Goal: Information Seeking & Learning: Learn about a topic

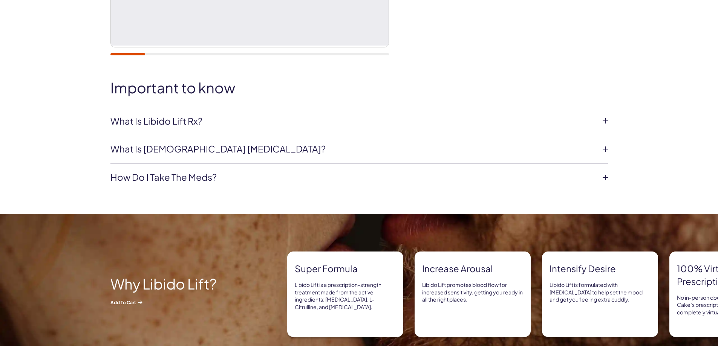
scroll to position [301, 0]
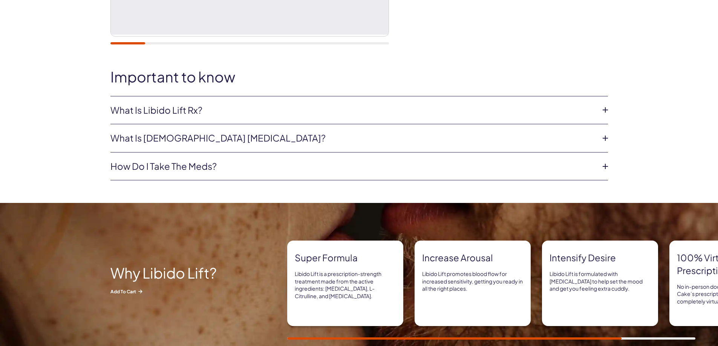
click at [605, 111] on icon at bounding box center [604, 109] width 11 height 11
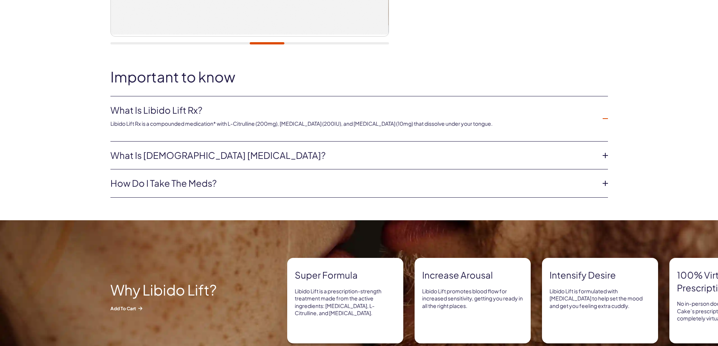
click at [602, 183] on icon at bounding box center [604, 183] width 11 height 11
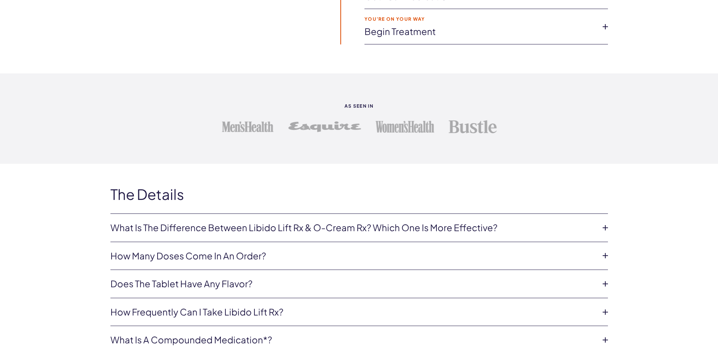
scroll to position [1469, 0]
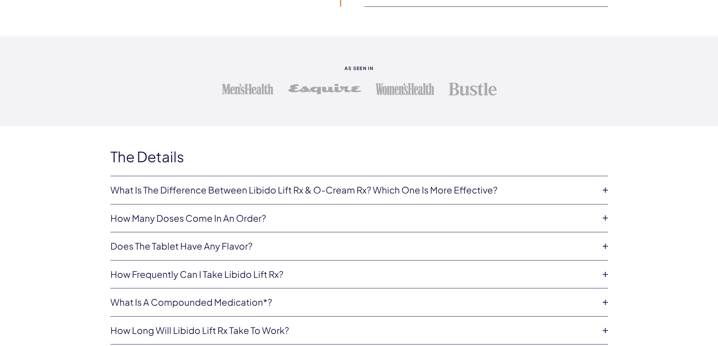
click at [604, 189] on icon at bounding box center [604, 190] width 11 height 11
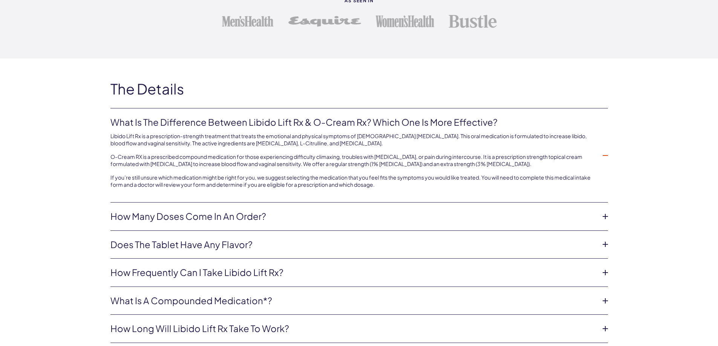
scroll to position [1545, 0]
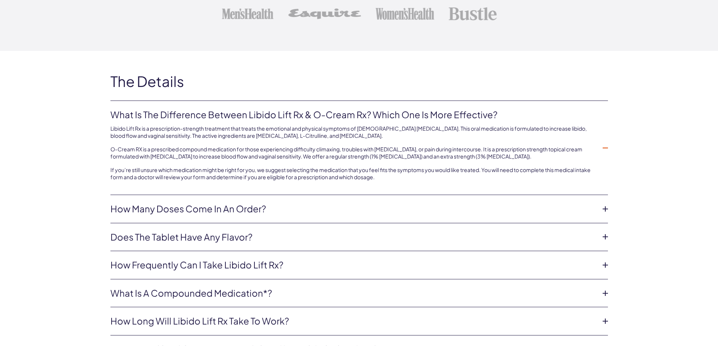
click at [606, 209] on icon at bounding box center [604, 208] width 11 height 11
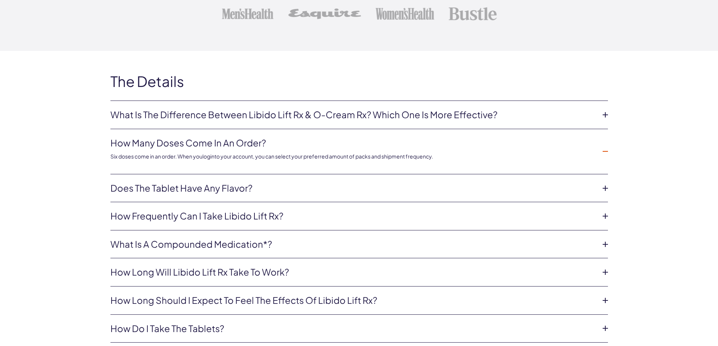
click at [601, 190] on icon at bounding box center [604, 188] width 11 height 11
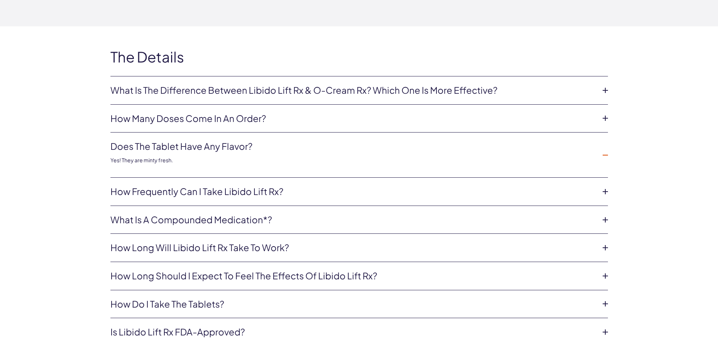
scroll to position [1582, 0]
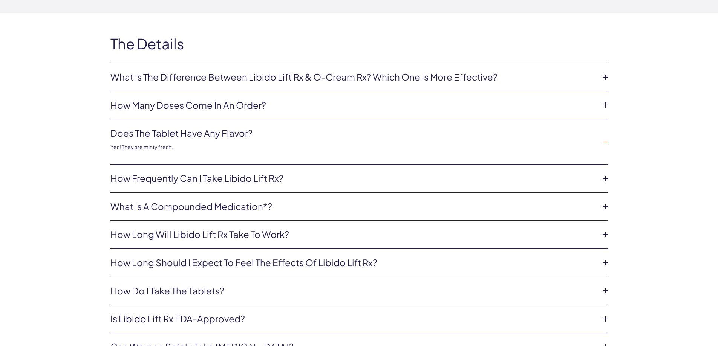
click at [603, 179] on icon at bounding box center [604, 178] width 11 height 11
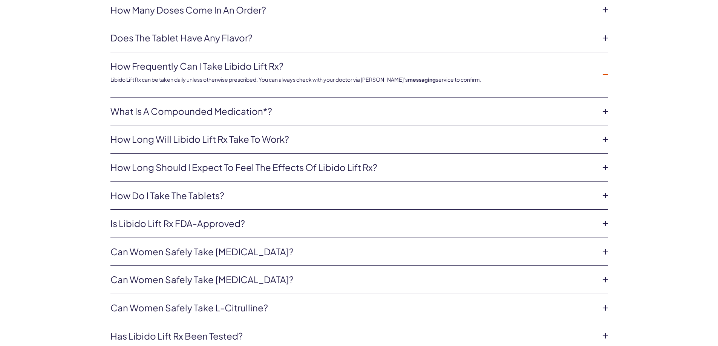
scroll to position [1695, 0]
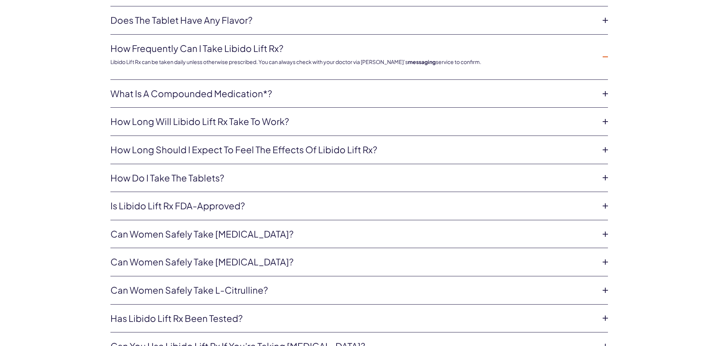
click at [604, 151] on icon at bounding box center [604, 149] width 11 height 11
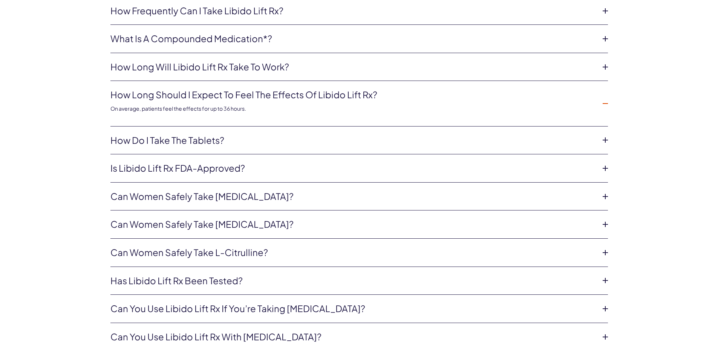
scroll to position [1771, 0]
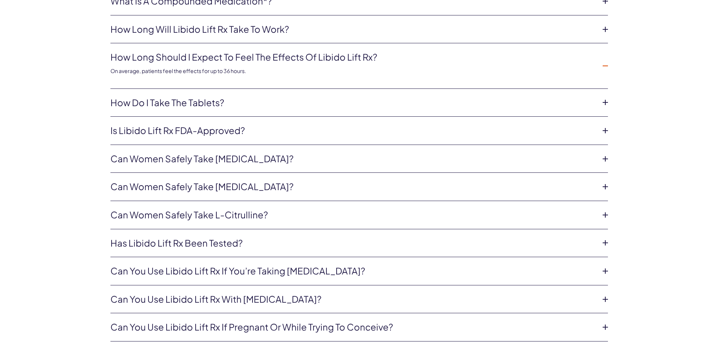
click at [606, 162] on icon at bounding box center [604, 158] width 11 height 11
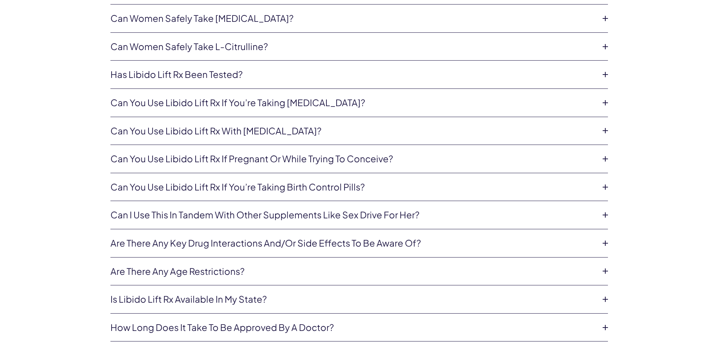
scroll to position [1997, 0]
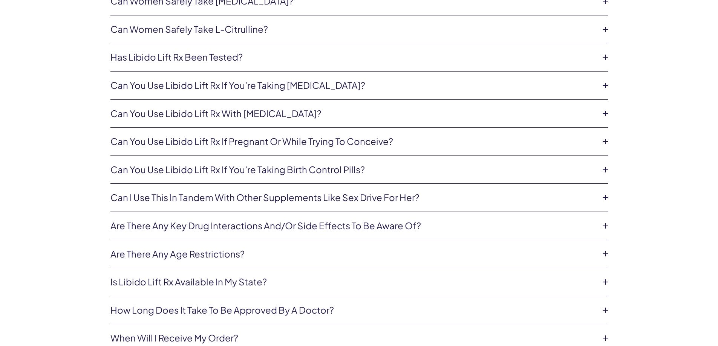
click at [602, 221] on icon at bounding box center [604, 225] width 11 height 11
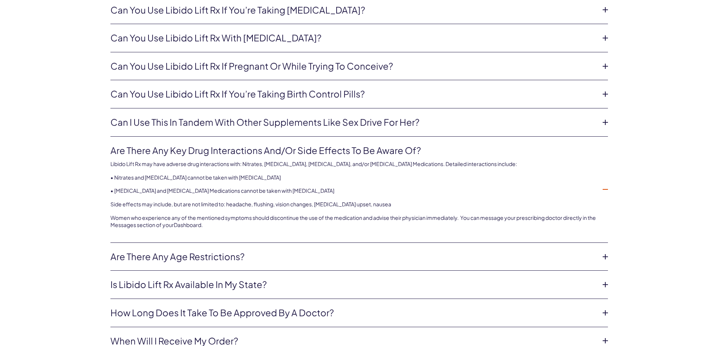
scroll to position [2052, 0]
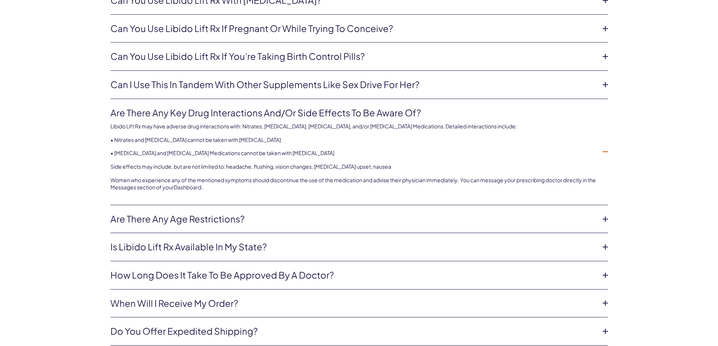
click at [603, 273] on icon at bounding box center [604, 275] width 11 height 11
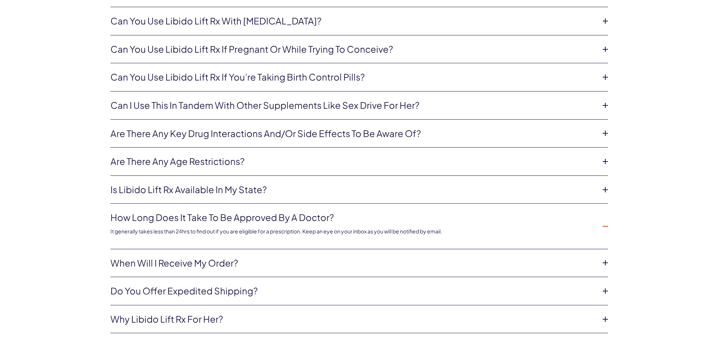
scroll to position [2015, 0]
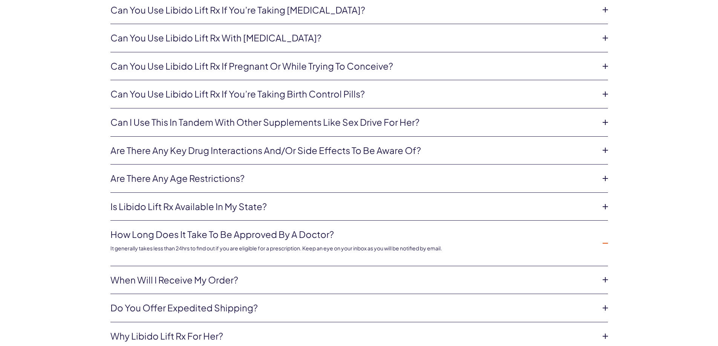
click at [606, 205] on icon at bounding box center [604, 206] width 11 height 11
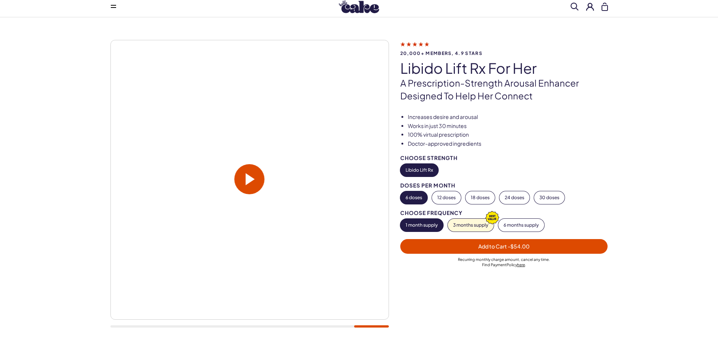
scroll to position [0, 0]
